Goal: Task Accomplishment & Management: Manage account settings

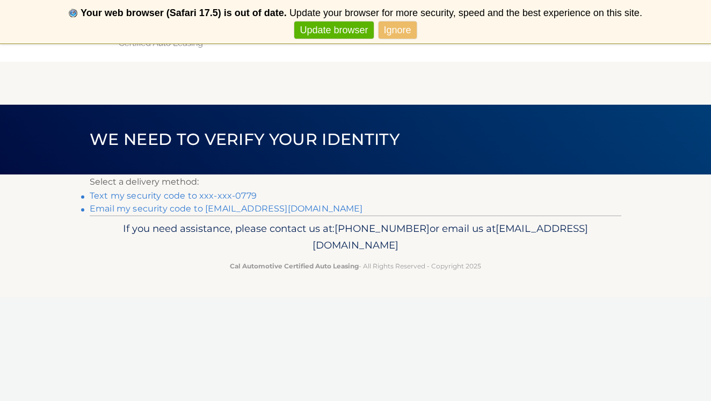
click at [214, 193] on link "Text my security code to xxx-xxx-0779" at bounding box center [173, 196] width 167 height 10
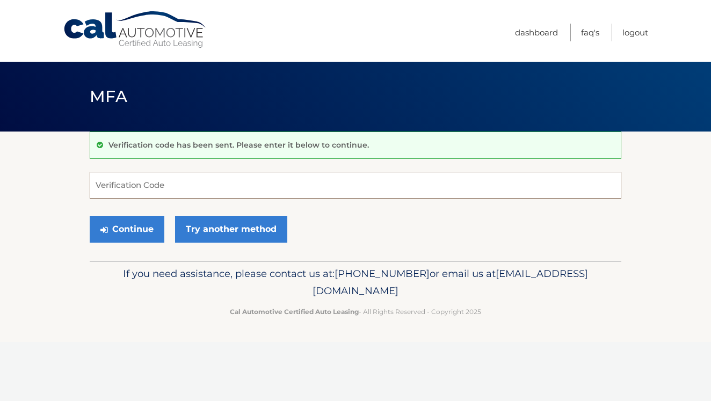
click at [143, 190] on input "Verification Code" at bounding box center [355, 185] width 531 height 27
type input "000545"
click at [125, 225] on button "Continue" at bounding box center [127, 229] width 75 height 27
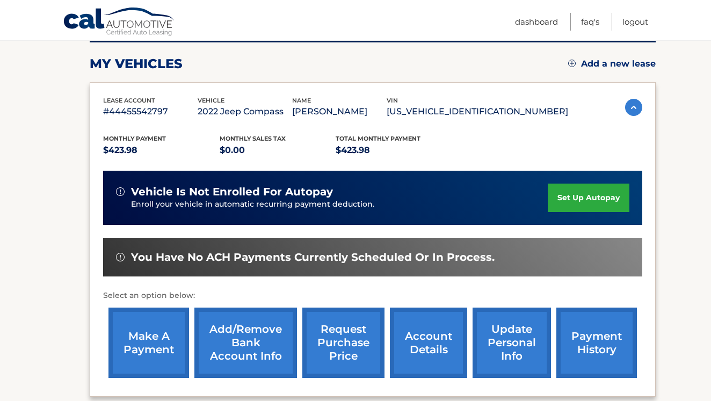
scroll to position [141, 0]
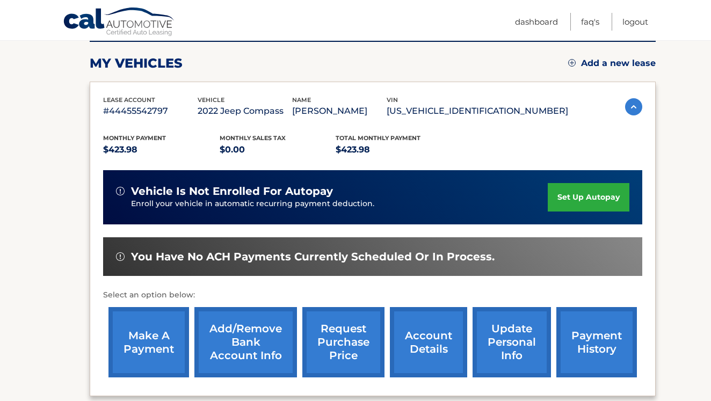
click at [159, 340] on link "make a payment" at bounding box center [148, 342] width 81 height 70
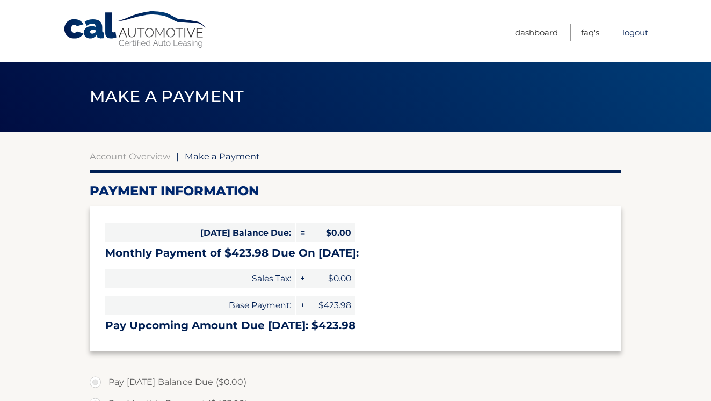
click at [628, 30] on link "Logout" at bounding box center [635, 33] width 26 height 18
